Goal: Use online tool/utility: Utilize a website feature to perform a specific function

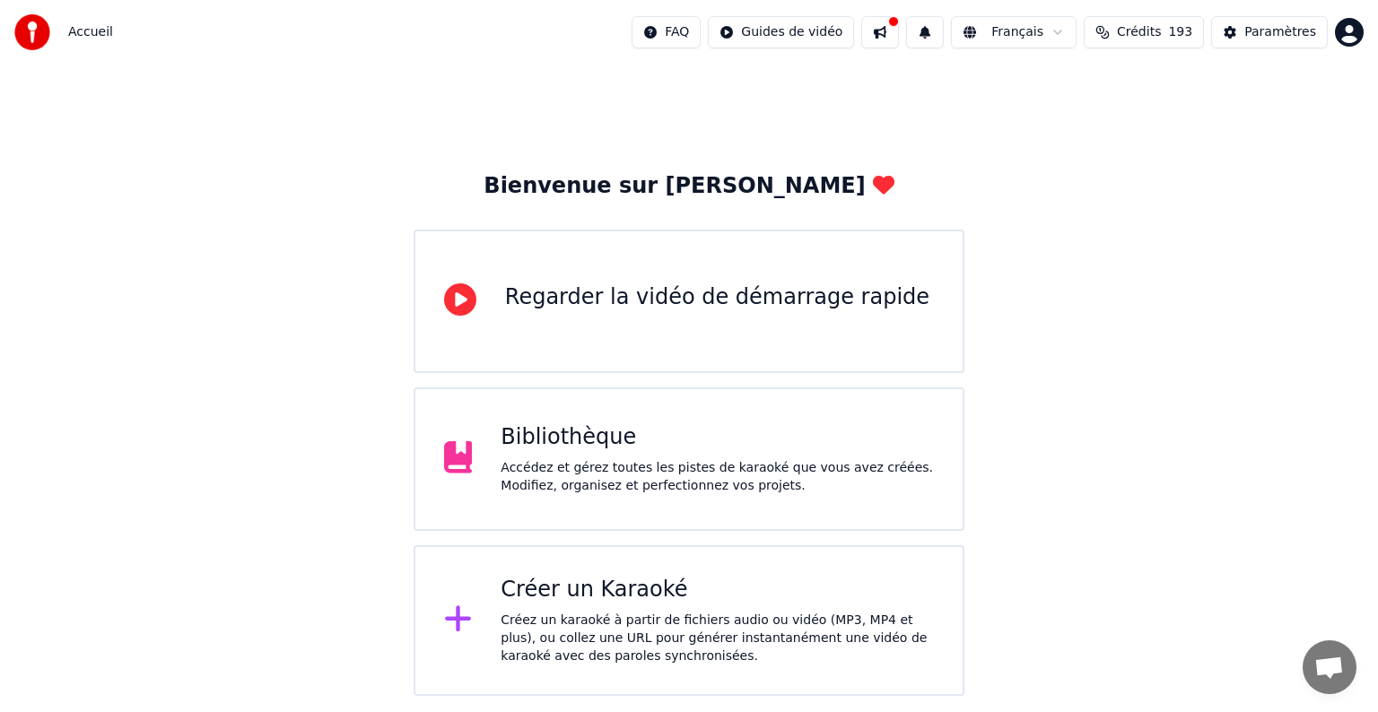
click at [656, 431] on div "Bibliothèque" at bounding box center [717, 438] width 433 height 29
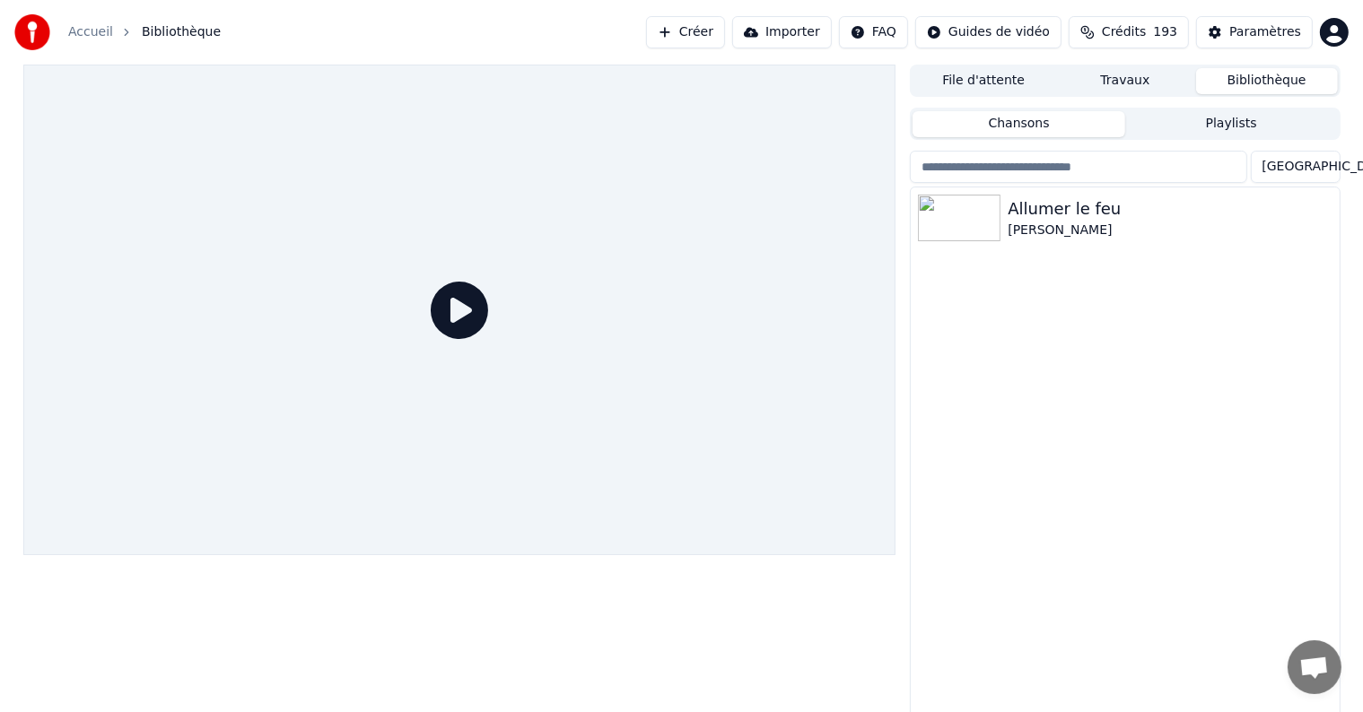
click at [1134, 92] on button "Travaux" at bounding box center [1125, 81] width 142 height 26
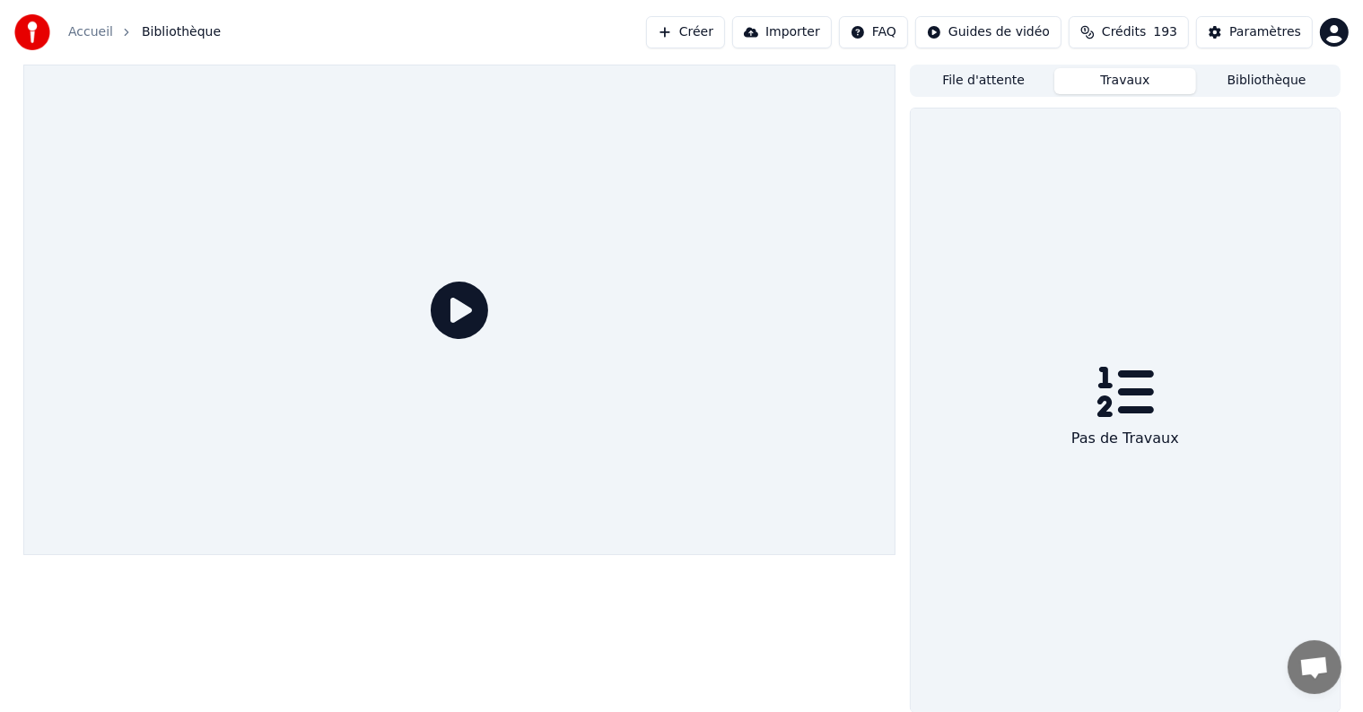
click at [973, 85] on button "File d'attente" at bounding box center [984, 81] width 142 height 26
click at [68, 27] on link "Accueil" at bounding box center [90, 32] width 45 height 18
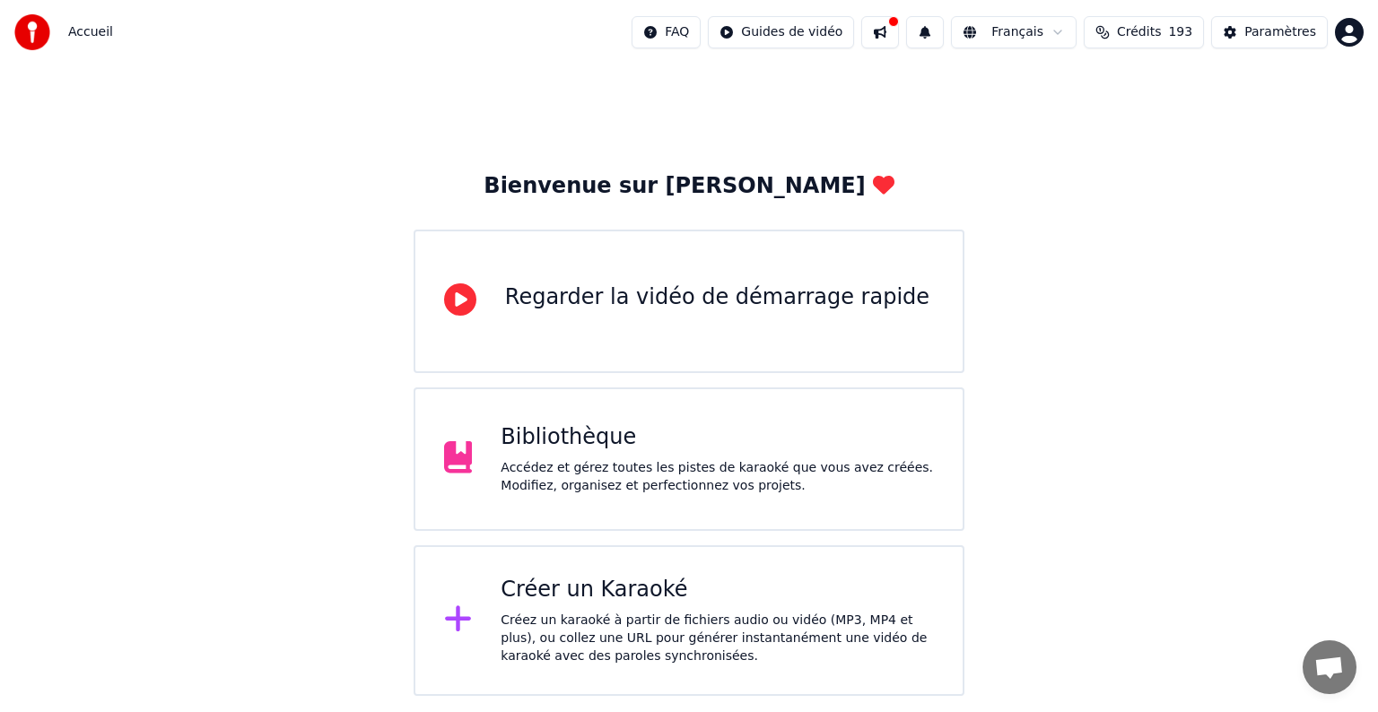
click at [598, 639] on div "Créez un karaoké à partir de fichiers audio ou vidéo (MP3, MP4 et plus), ou col…" at bounding box center [717, 639] width 433 height 54
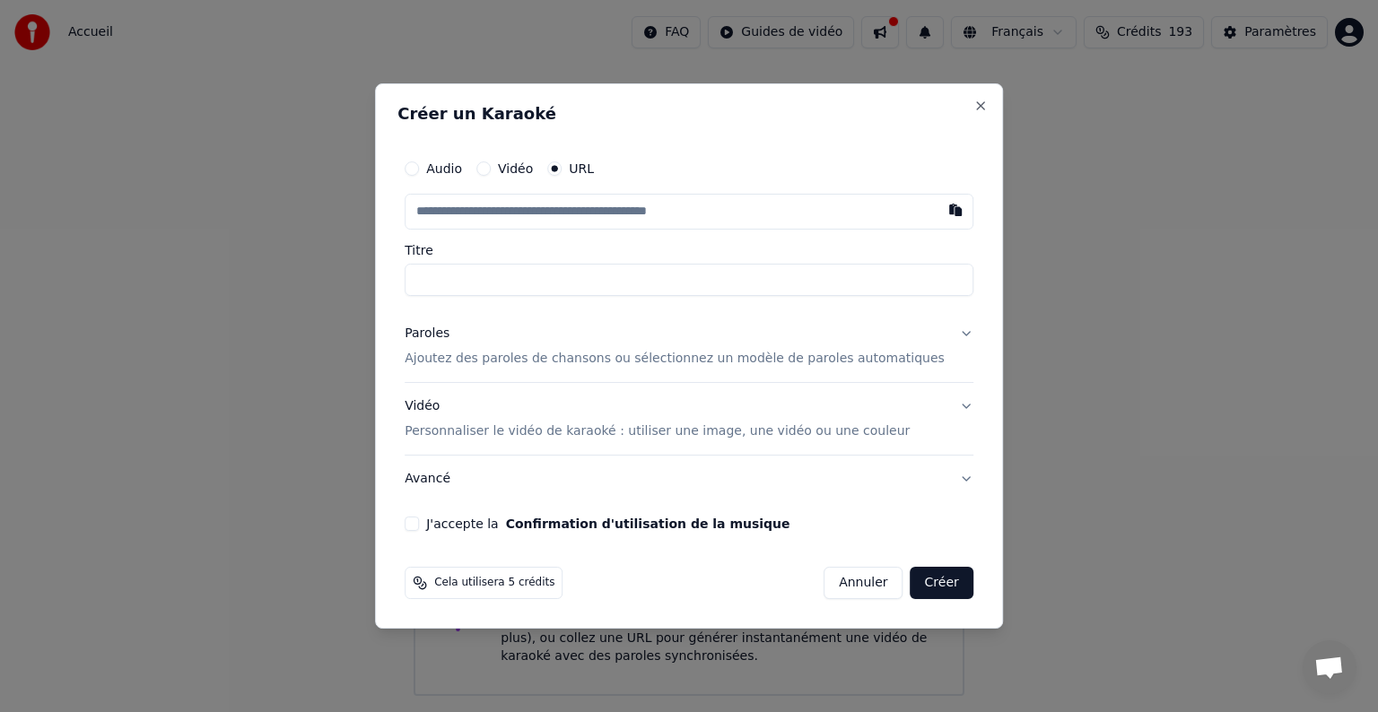
click at [833, 584] on button "Annuler" at bounding box center [863, 583] width 79 height 32
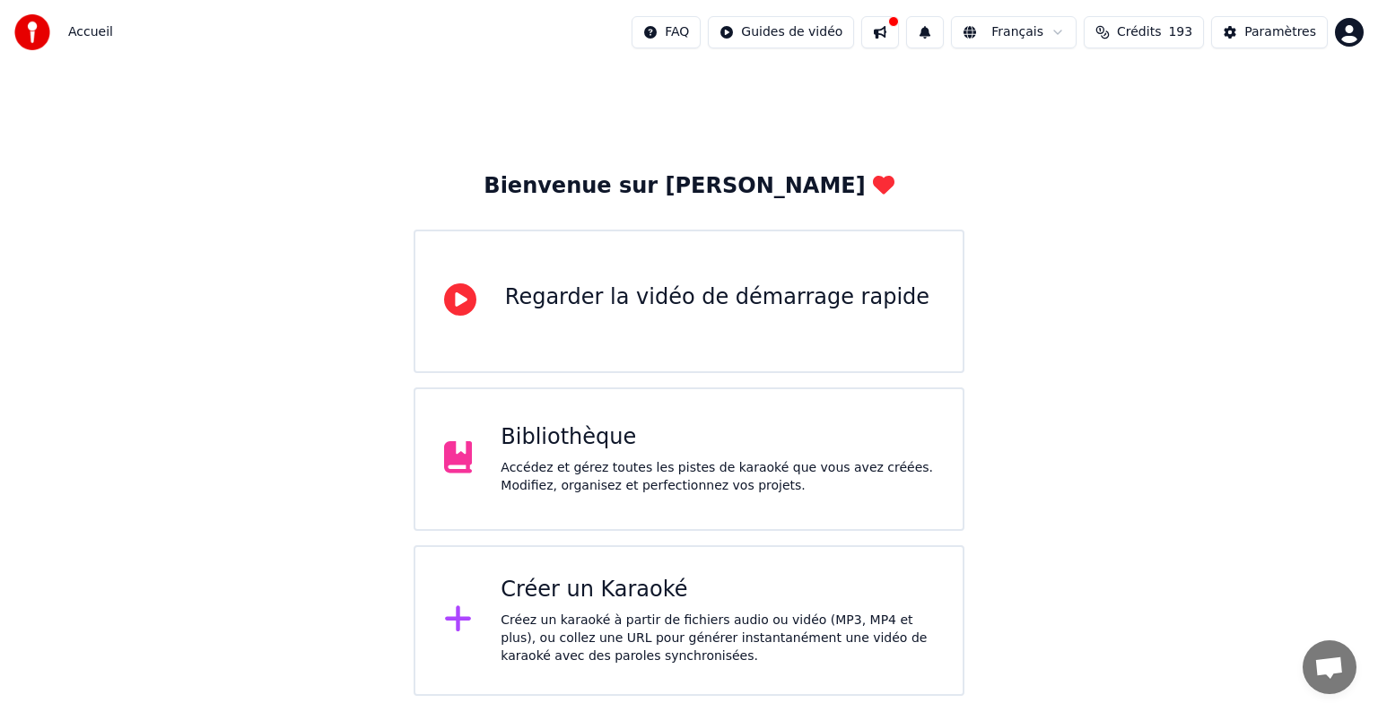
click at [899, 30] on button at bounding box center [880, 32] width 38 height 32
click at [691, 32] on html "Accueil FAQ Guides de vidéo Français Crédits 193 Paramètres Bienvenue sur Youka…" at bounding box center [689, 348] width 1378 height 696
